Goal: Browse casually: Explore the website without a specific task or goal

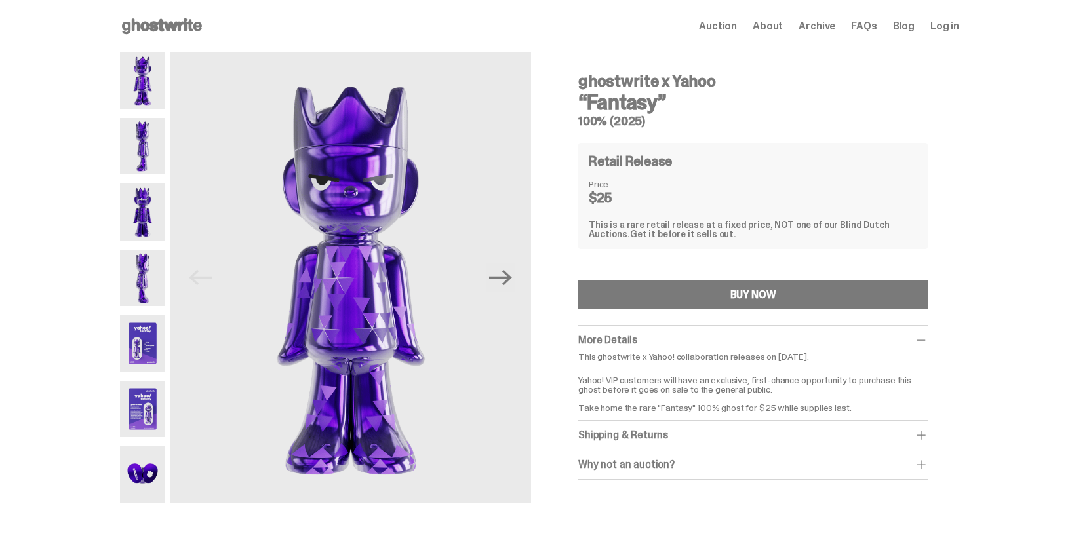
click at [154, 347] on img at bounding box center [142, 343] width 45 height 56
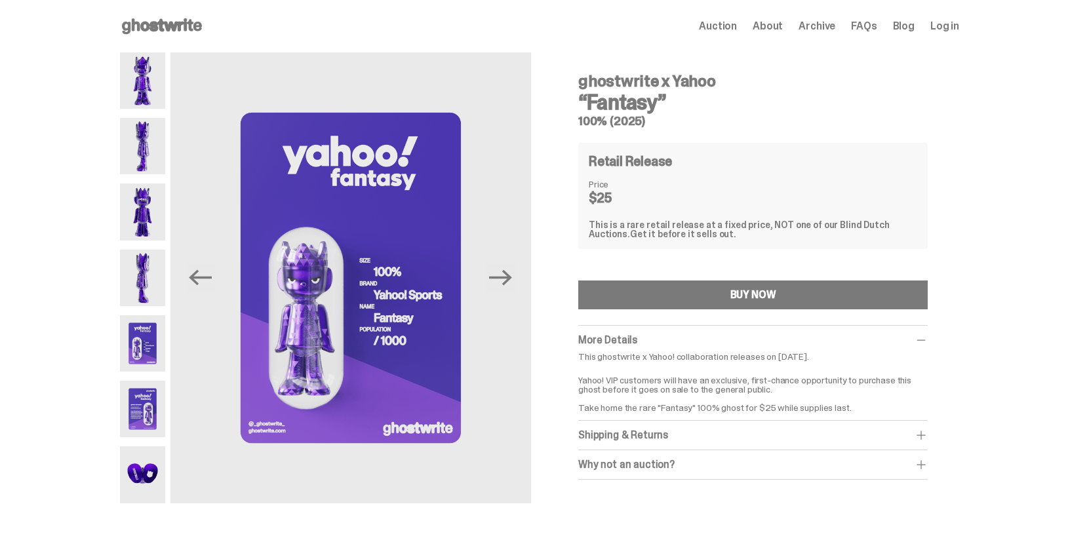
click at [157, 78] on img at bounding box center [142, 80] width 45 height 56
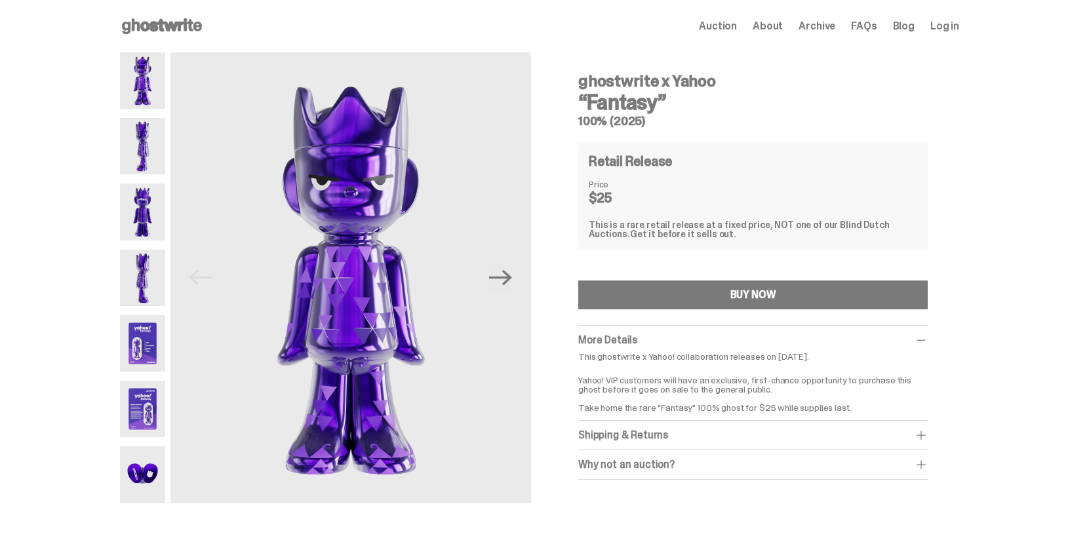
click at [150, 128] on img at bounding box center [142, 146] width 45 height 56
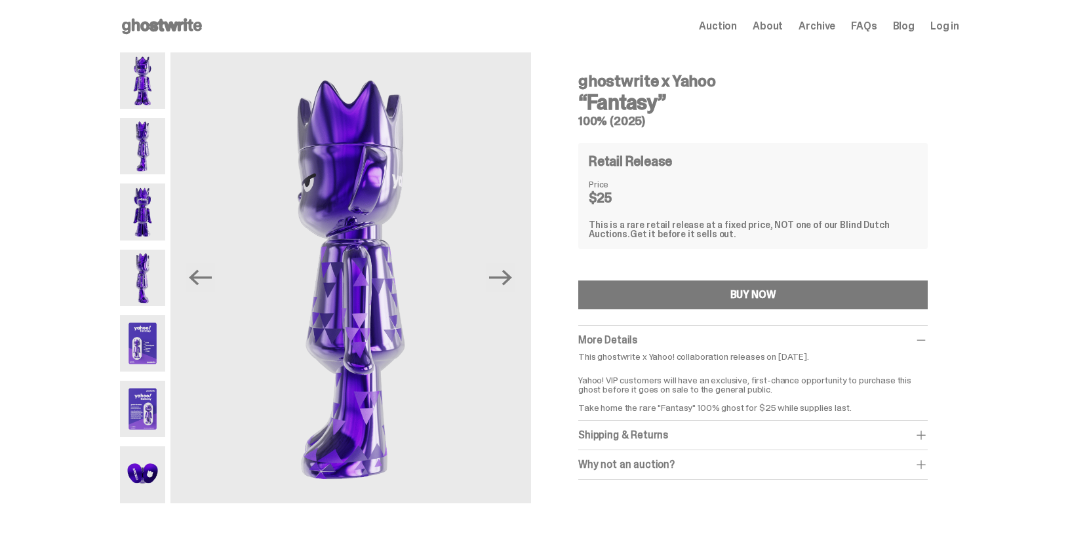
click at [142, 205] on img at bounding box center [142, 212] width 45 height 56
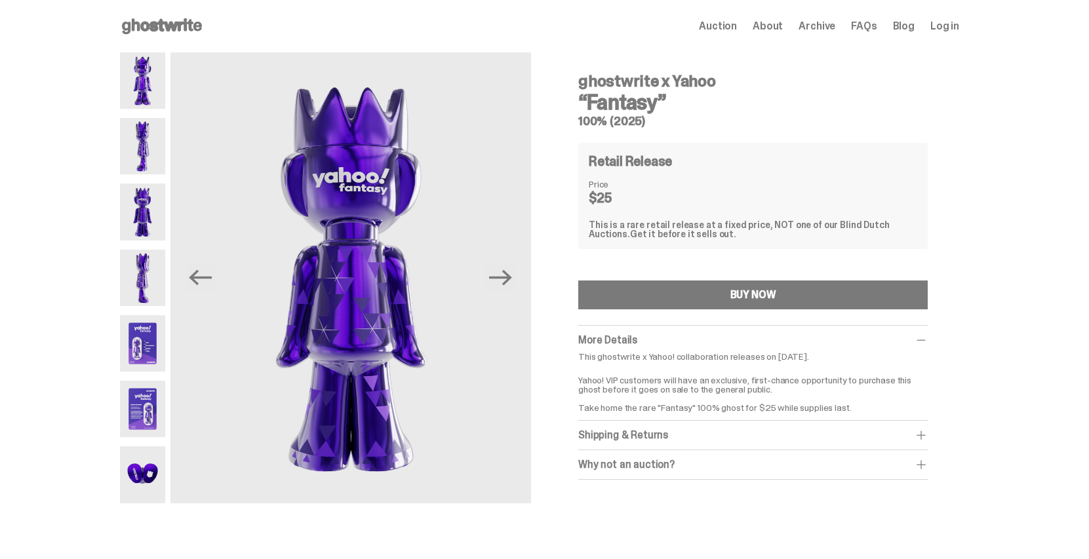
click at [154, 271] on img at bounding box center [142, 278] width 45 height 56
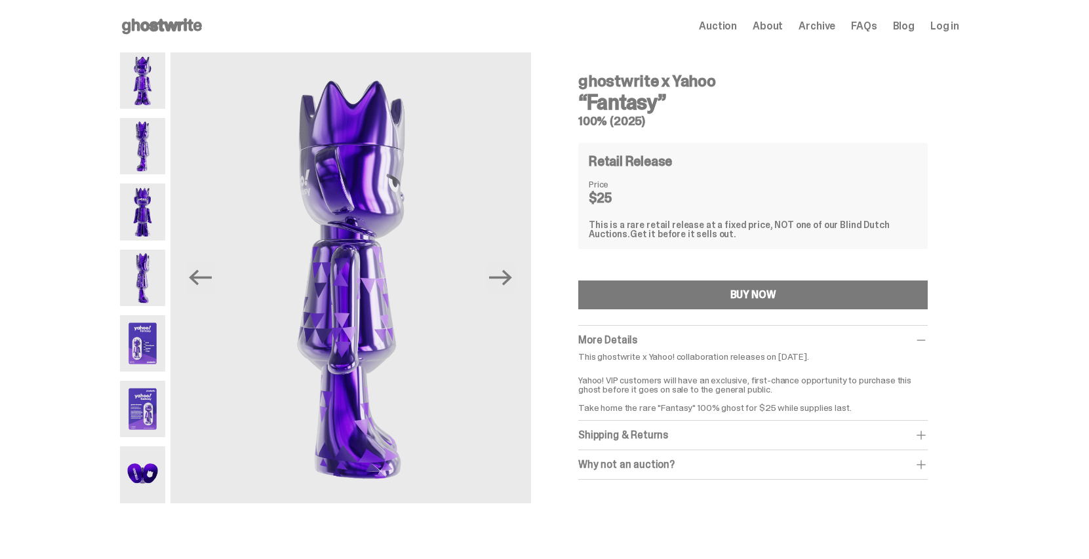
click at [151, 362] on img at bounding box center [142, 343] width 45 height 56
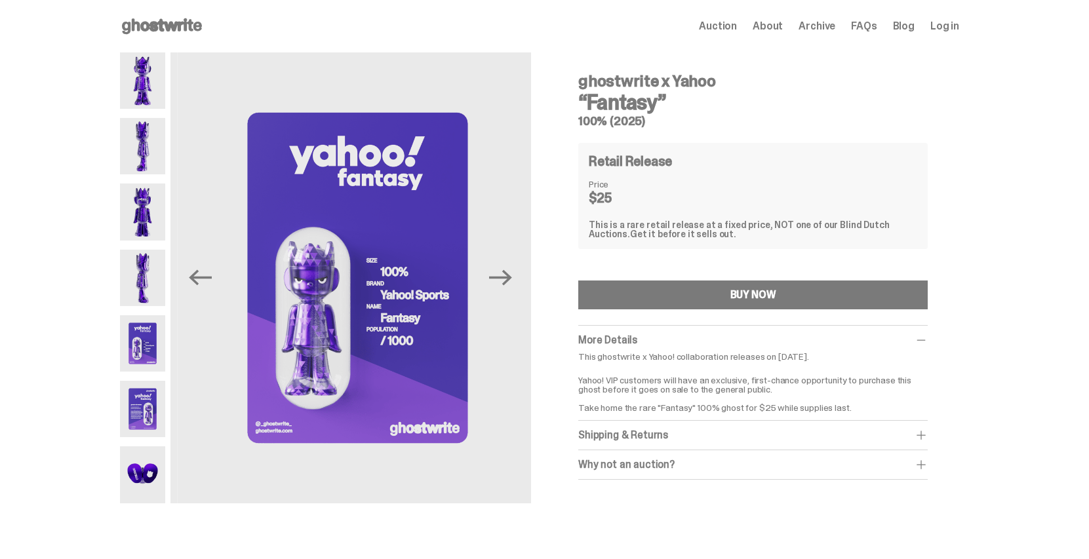
click at [164, 474] on img at bounding box center [142, 475] width 45 height 56
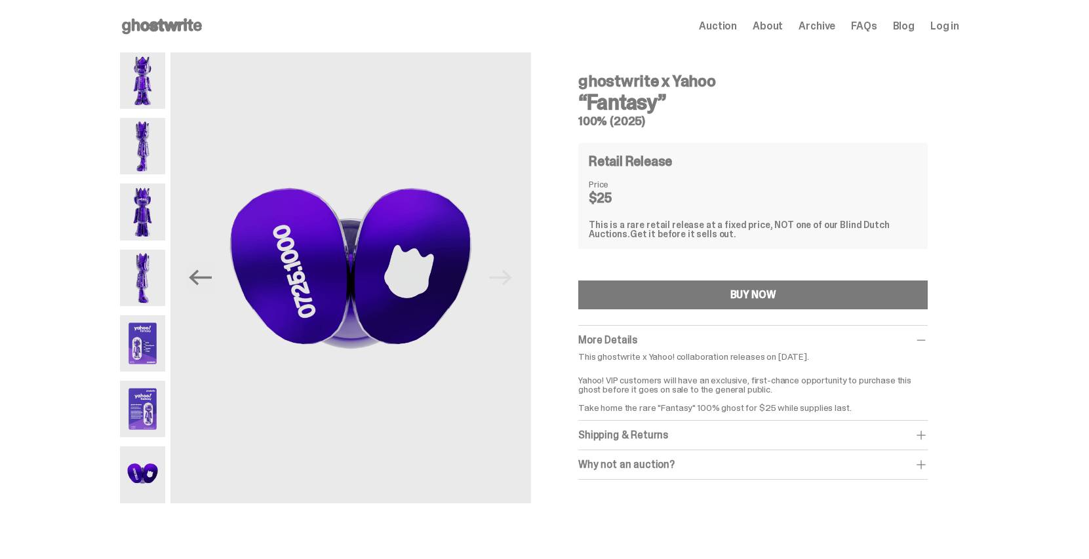
click at [150, 414] on img at bounding box center [142, 409] width 45 height 56
